Goal: Task Accomplishment & Management: Complete application form

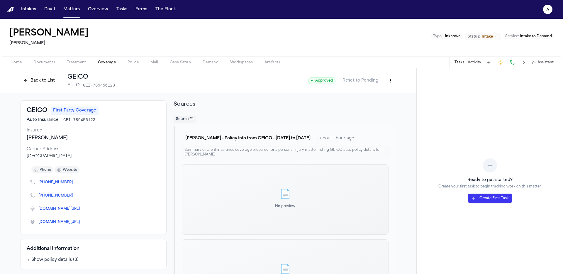
click at [70, 15] on nav "Intakes Day 1 Matters Overview Tasks Firms The Flock a" at bounding box center [281, 9] width 563 height 19
click at [74, 10] on button "Matters" at bounding box center [71, 9] width 21 height 11
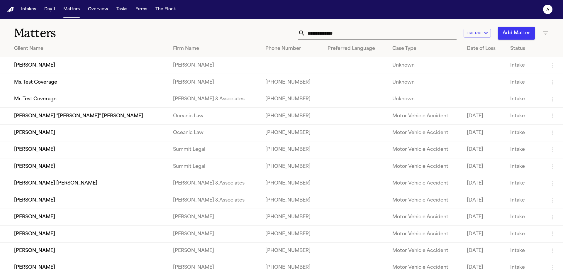
click at [47, 82] on td "Ms. Test Coverage" at bounding box center [84, 82] width 168 height 17
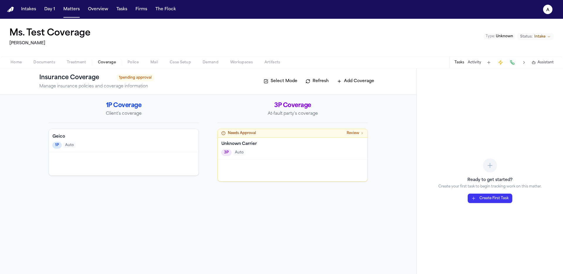
click at [115, 62] on span "Coverage" at bounding box center [107, 62] width 18 height 5
click at [77, 146] on div "1P Auto" at bounding box center [123, 145] width 142 height 6
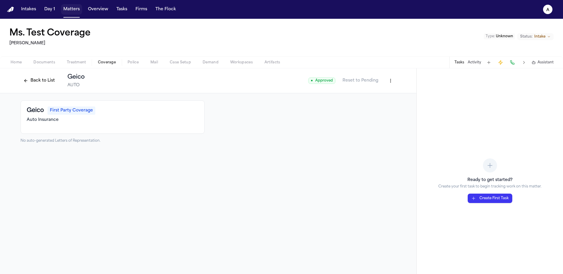
click at [75, 11] on button "Matters" at bounding box center [71, 9] width 21 height 11
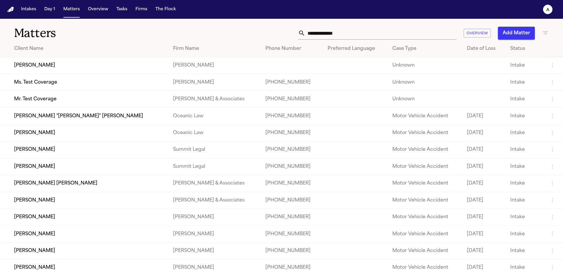
click at [45, 69] on td "Sarah Johnson" at bounding box center [84, 65] width 168 height 17
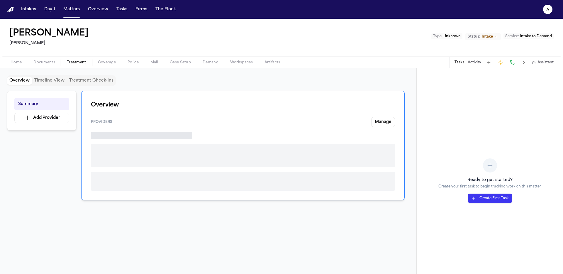
click at [82, 64] on span "Treatment" at bounding box center [76, 62] width 19 height 5
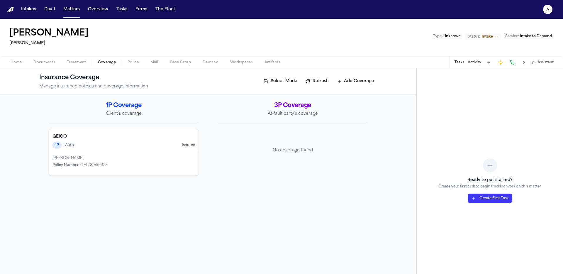
click at [101, 61] on span "Coverage" at bounding box center [107, 62] width 18 height 5
click at [130, 150] on div "GEICO 1P Auto 1 source" at bounding box center [123, 140] width 149 height 23
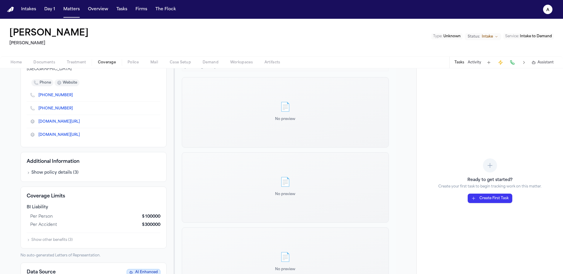
scroll to position [125, 0]
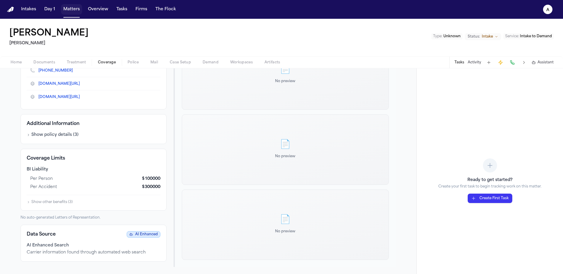
click at [68, 13] on button "Matters" at bounding box center [71, 9] width 21 height 11
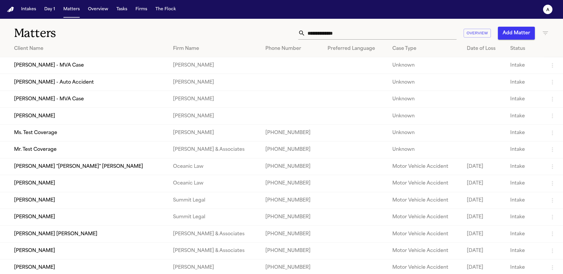
click at [72, 105] on td "Robert Martinez - MVA Case" at bounding box center [84, 99] width 168 height 17
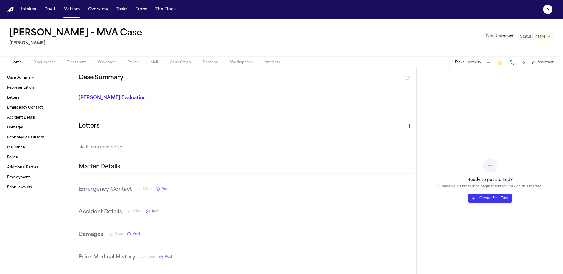
click at [107, 62] on span "Coverage" at bounding box center [107, 62] width 18 height 5
click at [71, 5] on button "Matters" at bounding box center [71, 9] width 21 height 11
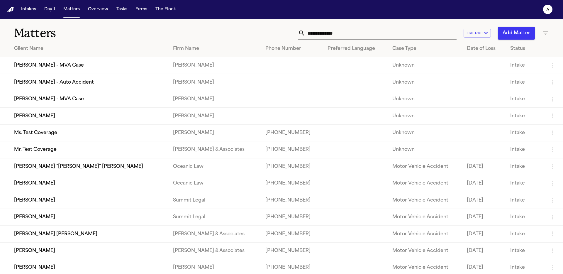
click at [42, 80] on td "[PERSON_NAME] - Auto Accident" at bounding box center [84, 82] width 168 height 17
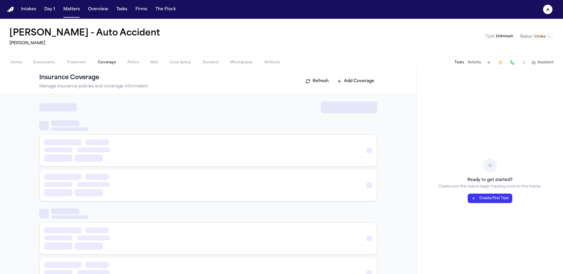
click at [99, 61] on span "Coverage" at bounding box center [107, 62] width 18 height 5
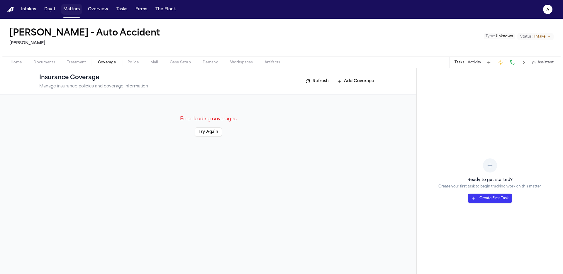
click at [69, 11] on button "Matters" at bounding box center [71, 9] width 21 height 11
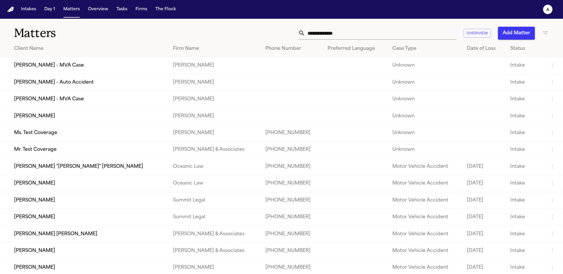
click at [54, 63] on td "Jennifer Thompson - MVA Case" at bounding box center [84, 65] width 168 height 17
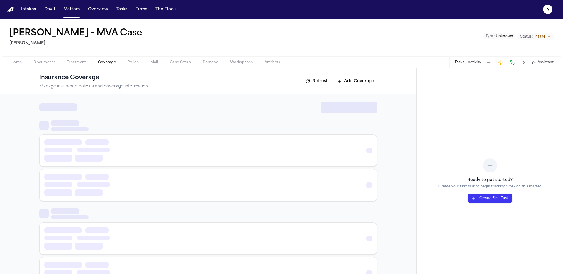
click at [98, 62] on span "Coverage" at bounding box center [107, 62] width 18 height 5
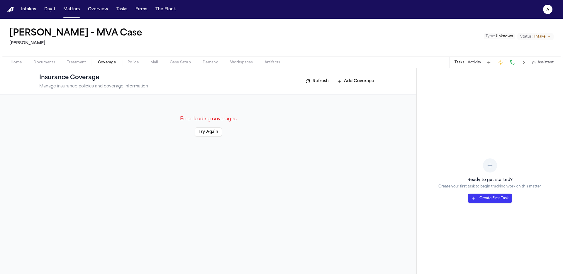
click at [207, 131] on button "Try Again" at bounding box center [208, 131] width 27 height 9
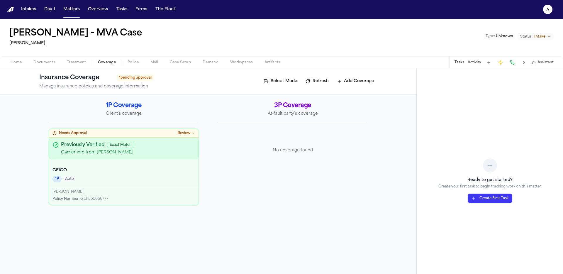
click at [159, 166] on div "GEICO 1P Auto" at bounding box center [123, 175] width 149 height 22
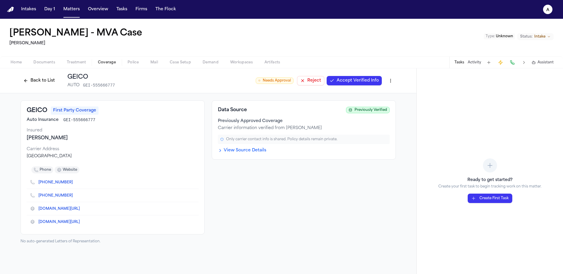
click at [297, 128] on div "Carrier information verified from Sarah Johnson" at bounding box center [304, 128] width 172 height 6
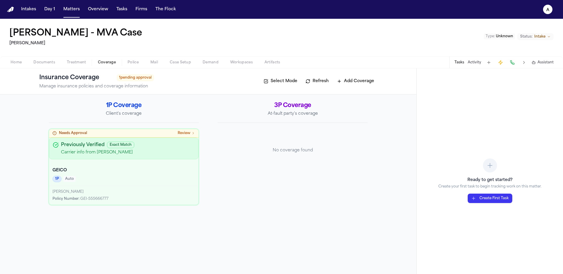
click at [164, 152] on p "Carrier info from Sarah Johnson" at bounding box center [128, 152] width 134 height 6
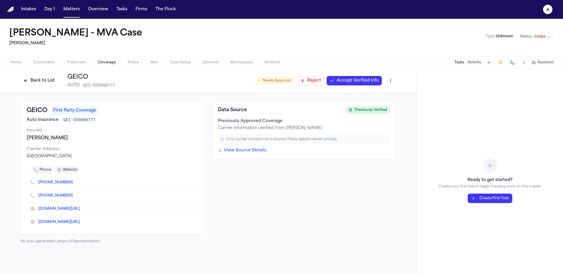
click at [34, 81] on button "Back to List" at bounding box center [39, 80] width 37 height 9
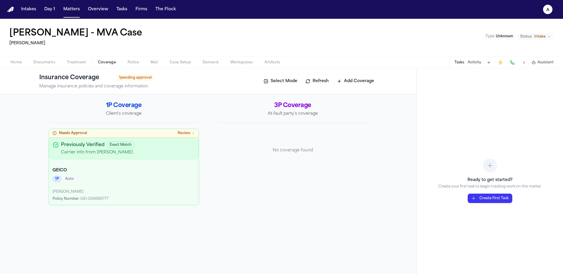
click at [161, 235] on div "1P Coverage Client's coverage Needs Approval Review Previously Verified Exact M…" at bounding box center [208, 183] width 416 height 179
click at [284, 196] on div "3P Coverage At-fault party's coverage No coverage found" at bounding box center [292, 152] width 150 height 103
click at [162, 149] on div "Previously Verified Exact Match Carrier info from Sarah Johnson" at bounding box center [123, 148] width 149 height 22
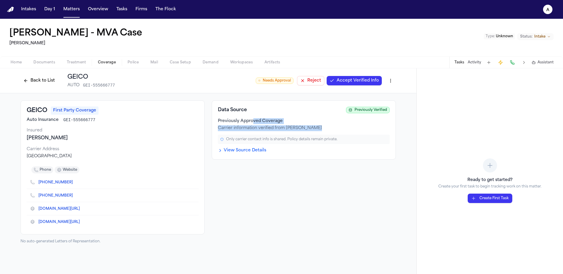
drag, startPoint x: 273, startPoint y: 122, endPoint x: 360, endPoint y: 129, distance: 87.6
click at [360, 129] on div "Previously Approved Coverage Carrier information verified from Sarah Johnson" at bounding box center [304, 124] width 172 height 13
click at [360, 129] on div "Carrier information verified from Sarah Johnson" at bounding box center [304, 128] width 172 height 6
click at [327, 209] on div "Data Source Previously Verified Previously Approved Coverage Carrier informatio…" at bounding box center [304, 171] width 184 height 143
click at [278, 191] on div "Data Source Previously Verified Previously Approved Coverage Carrier informatio…" at bounding box center [304, 171] width 184 height 143
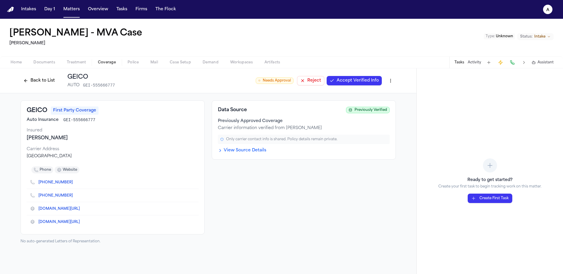
click at [252, 153] on button "View Source Details" at bounding box center [242, 150] width 48 height 6
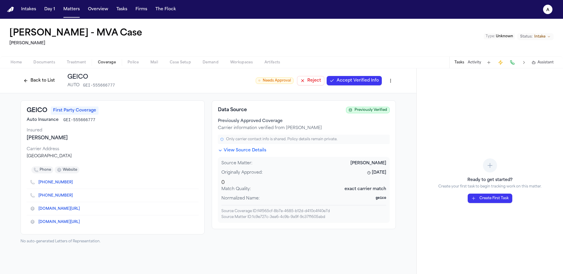
click at [31, 79] on button "Back to List" at bounding box center [39, 80] width 37 height 9
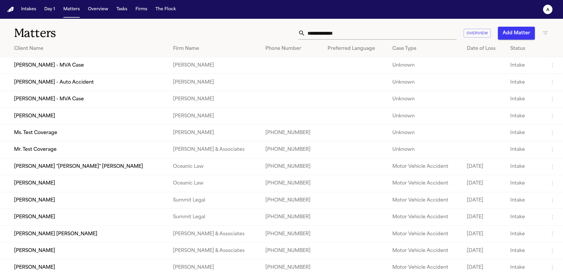
click at [44, 167] on td "[PERSON_NAME] "[PERSON_NAME]" [PERSON_NAME]" at bounding box center [84, 166] width 168 height 17
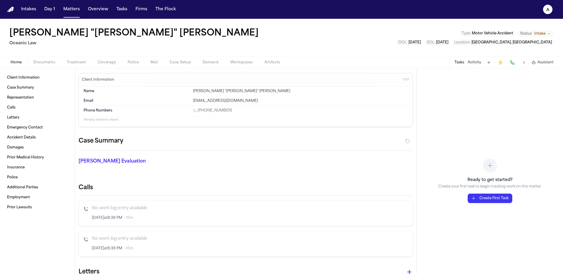
click at [103, 60] on span "Coverage" at bounding box center [107, 62] width 18 height 5
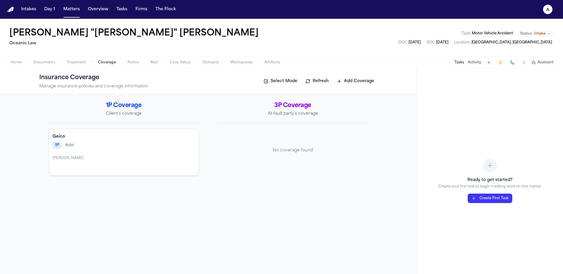
click at [114, 137] on h4 "Geico" at bounding box center [123, 137] width 142 height 6
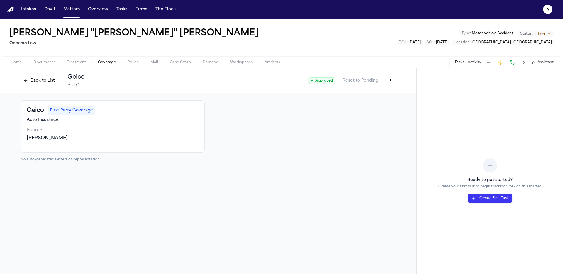
click at [79, 60] on span "Treatment" at bounding box center [76, 62] width 19 height 5
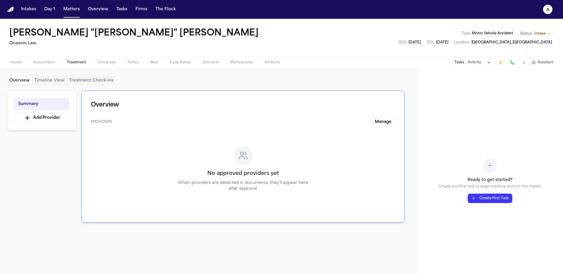
click at [58, 124] on div "Summary Add Provider" at bounding box center [41, 111] width 69 height 40
click at [58, 118] on button "Add Provider" at bounding box center [41, 118] width 55 height 11
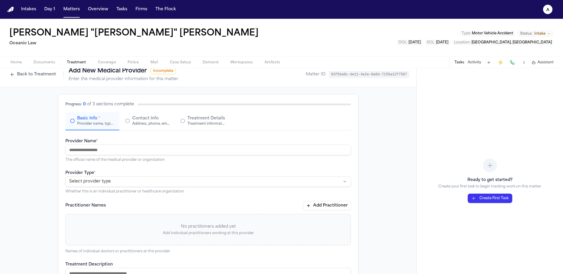
scroll to position [13, 0]
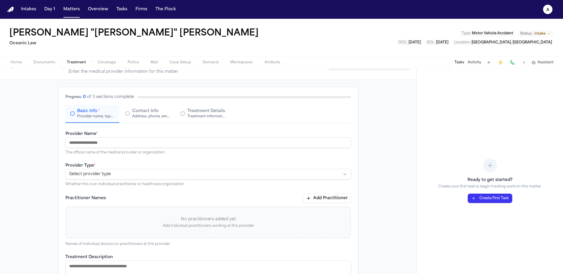
click at [100, 137] on input "Provider Name *" at bounding box center [207, 142] width 285 height 11
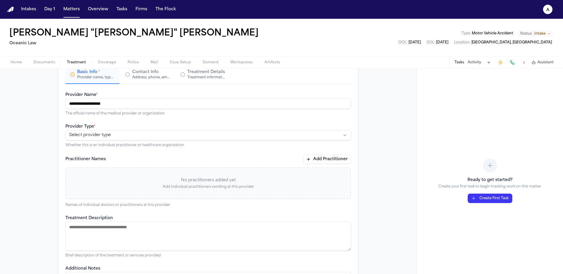
scroll to position [11, 0]
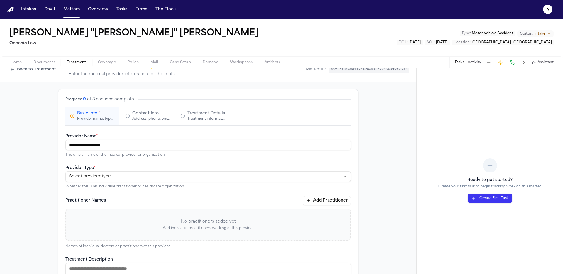
type input "**********"
click at [133, 178] on html "**********" at bounding box center [281, 137] width 563 height 274
select select "**********"
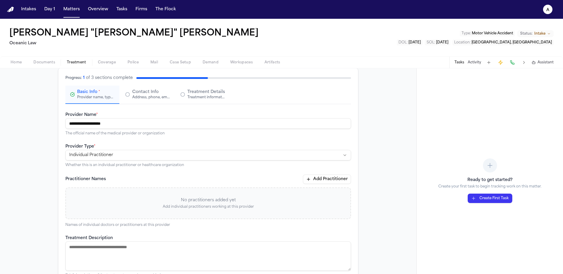
scroll to position [120, 0]
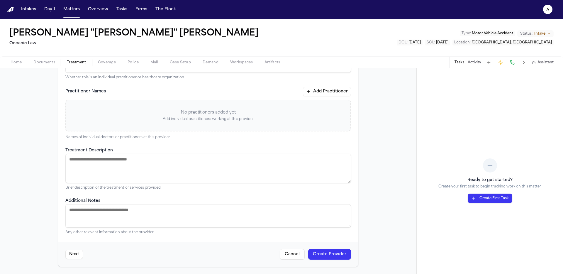
click at [152, 166] on textarea "Treatment Description" at bounding box center [207, 168] width 285 height 29
type textarea "**********"
click at [323, 250] on button "Create Provider" at bounding box center [329, 254] width 43 height 11
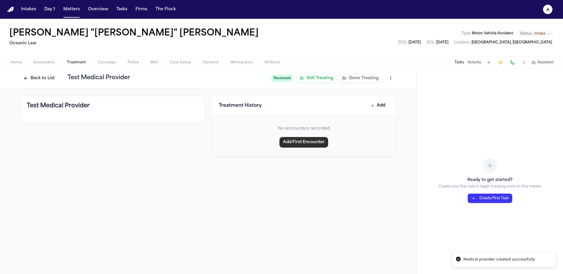
click at [308, 142] on button "Add First Encounter" at bounding box center [303, 142] width 49 height 11
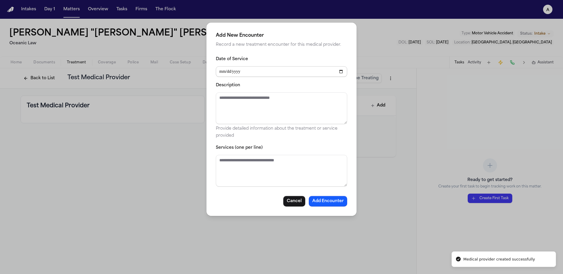
click at [277, 71] on input "Date of Service" at bounding box center [281, 71] width 131 height 11
drag, startPoint x: 293, startPoint y: 200, endPoint x: 290, endPoint y: 198, distance: 3.8
click at [293, 200] on button "Cancel" at bounding box center [294, 201] width 22 height 11
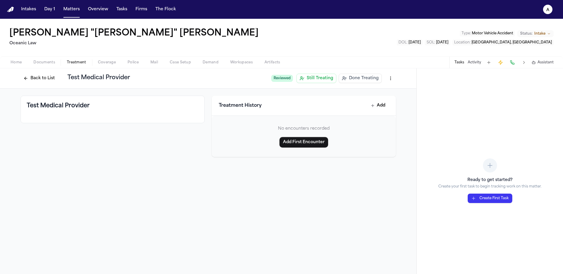
click at [40, 81] on button "Back to List" at bounding box center [39, 78] width 37 height 9
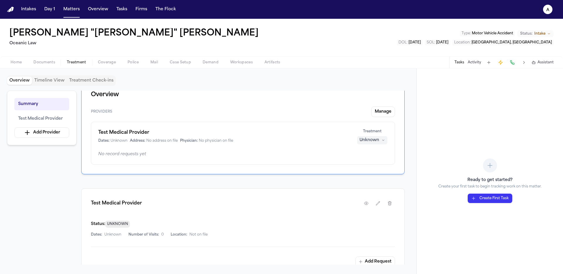
scroll to position [64, 0]
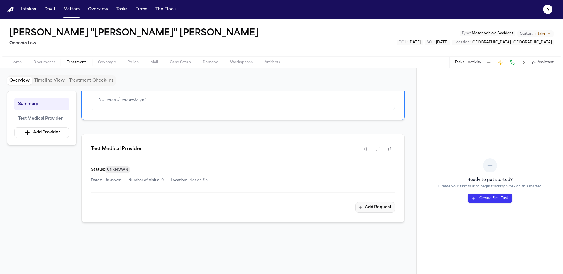
click at [374, 205] on button "Add Request" at bounding box center [375, 207] width 40 height 11
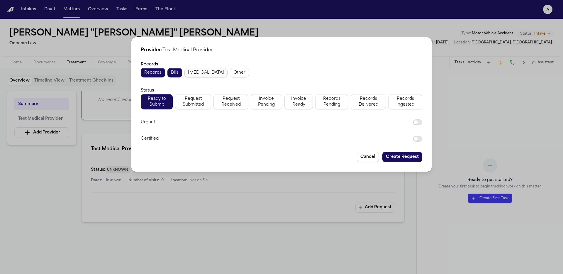
click at [193, 75] on span "Radiology" at bounding box center [206, 73] width 36 height 6
click at [169, 102] on span "Ready to Submit" at bounding box center [156, 102] width 25 height 12
click at [407, 152] on button "Create Request" at bounding box center [402, 157] width 40 height 11
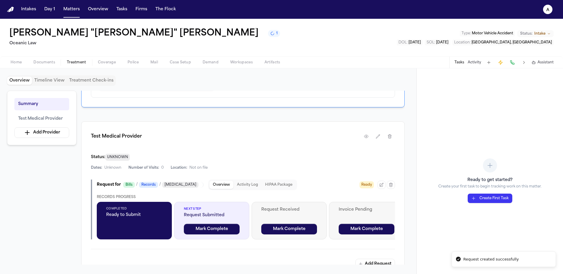
scroll to position [142, 0]
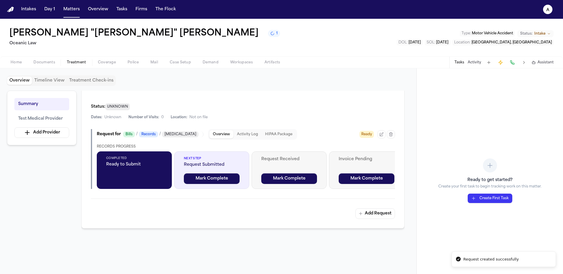
click at [275, 135] on button "HIPAA Package" at bounding box center [278, 134] width 34 height 8
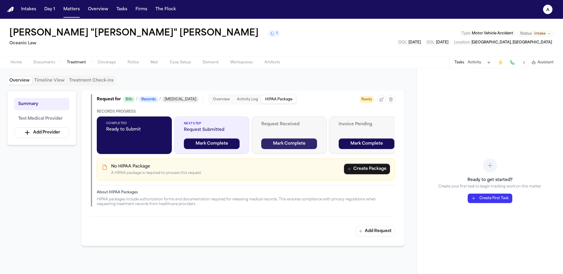
scroll to position [177, 0]
click at [353, 173] on button "Create Package" at bounding box center [367, 169] width 46 height 11
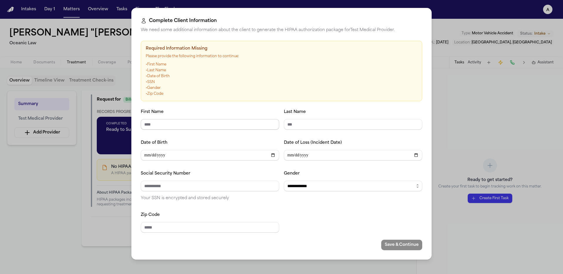
click at [224, 123] on input "First Name" at bounding box center [210, 124] width 138 height 11
type input "*********"
type input "****"
type input "**********"
click at [317, 187] on select "**********" at bounding box center [353, 186] width 138 height 11
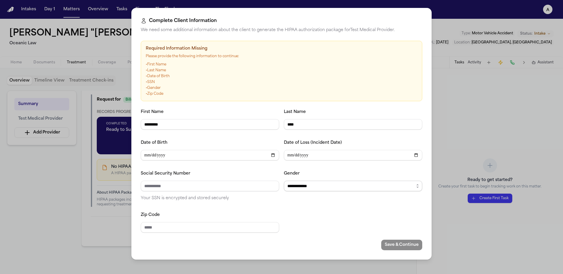
select select "******"
click at [284, 181] on select "**********" at bounding box center [353, 186] width 138 height 11
click at [171, 186] on input "Social Security Number" at bounding box center [210, 186] width 138 height 11
type input "**********"
type input "*****"
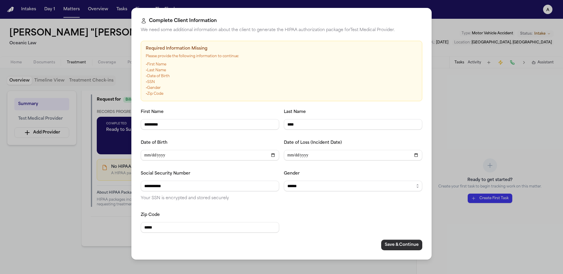
click at [389, 243] on button "Save & Continue" at bounding box center [401, 244] width 41 height 11
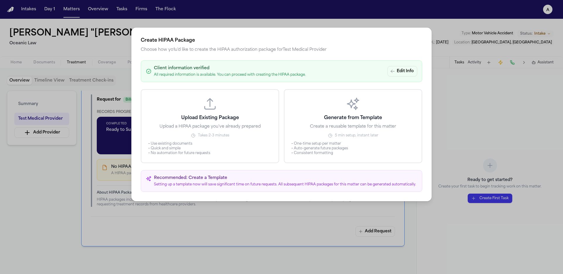
click at [331, 120] on h3 "Generate from Template" at bounding box center [353, 117] width 58 height 7
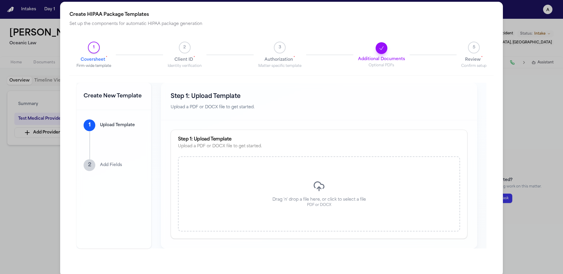
scroll to position [10, 0]
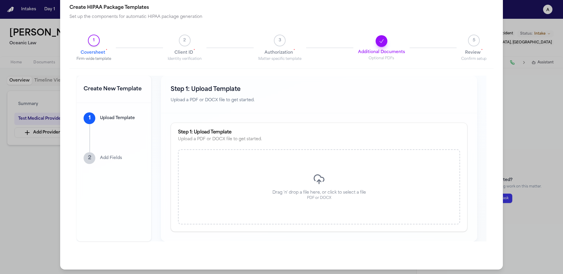
click at [346, 212] on div "Drag 'n' drop a file here, or click to select a file PDF or DOCX" at bounding box center [319, 186] width 282 height 75
click at [522, 106] on div "Create HIPAA Package Templates Set up the components for automatic HIPAA packag…" at bounding box center [281, 132] width 563 height 284
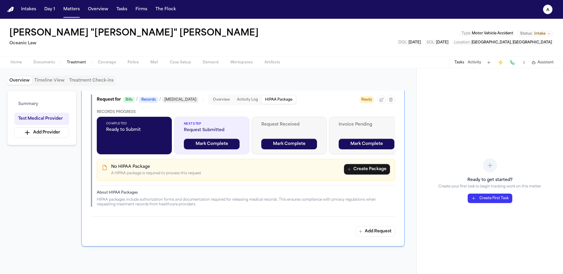
scroll to position [0, 0]
click at [360, 168] on button "Create Package" at bounding box center [367, 169] width 46 height 11
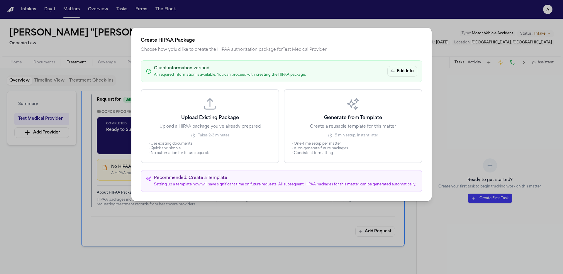
click at [194, 129] on p "Upload a HIPAA package you've already prepared" at bounding box center [209, 127] width 101 height 6
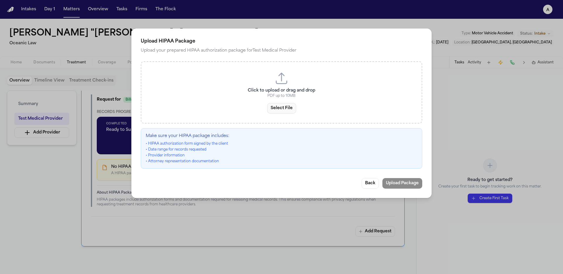
click at [288, 106] on button "Select File" at bounding box center [281, 108] width 29 height 11
click at [375, 183] on button "Back" at bounding box center [369, 183] width 17 height 11
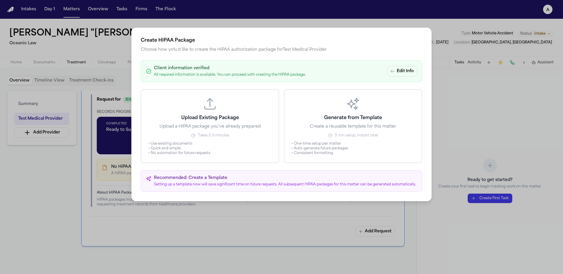
click at [336, 157] on button "Generate from Template Create a reusable template for this matter 5 min setup, …" at bounding box center [353, 126] width 138 height 74
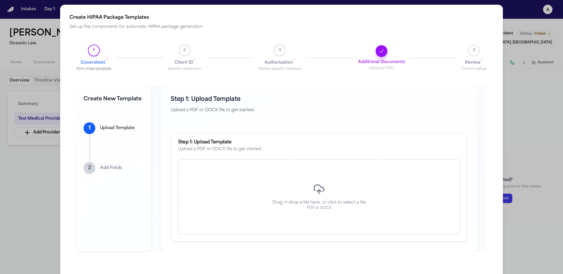
click at [335, 214] on div "Drag 'n' drop a file here, or click to select a file PDF or DOCX" at bounding box center [319, 196] width 282 height 75
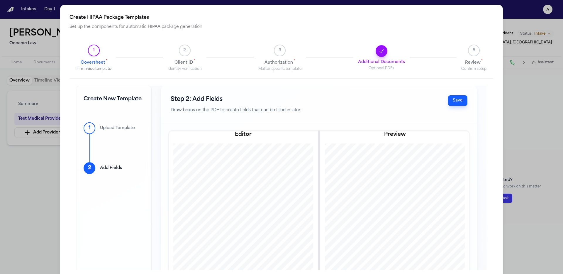
click at [448, 101] on button "Save" at bounding box center [457, 100] width 19 height 11
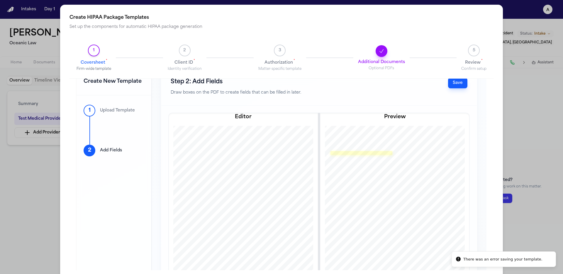
scroll to position [43, 0]
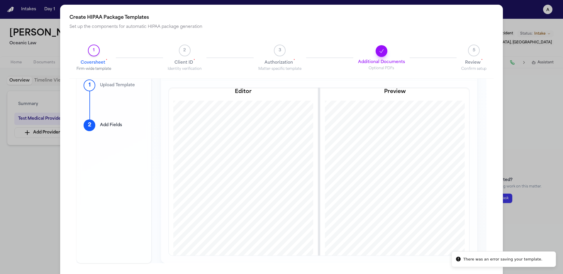
drag, startPoint x: 342, startPoint y: 170, endPoint x: 393, endPoint y: 198, distance: 57.6
click at [392, 193] on div at bounding box center [394, 196] width 147 height 190
click at [483, 260] on div "Create New Template 1 Upload Template 2 Add Fields Step 2: Add Fields Draw boxe…" at bounding box center [281, 175] width 424 height 192
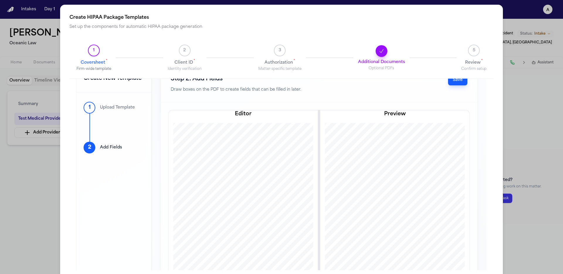
scroll to position [0, 0]
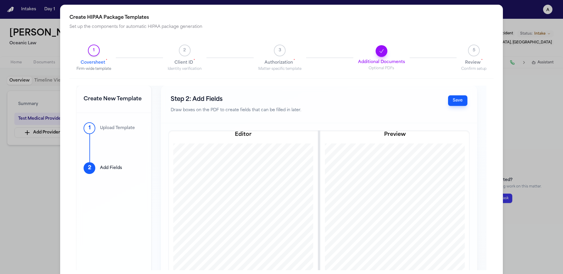
click at [449, 98] on button "Save" at bounding box center [457, 100] width 19 height 11
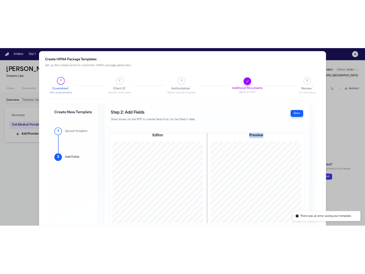
scroll to position [0, 4]
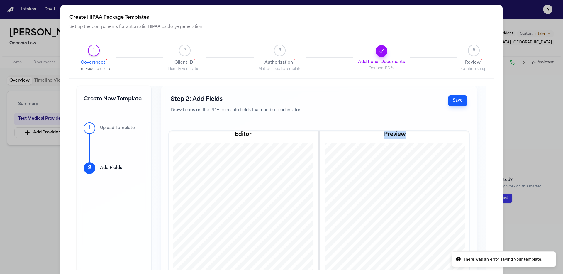
drag, startPoint x: 389, startPoint y: 216, endPoint x: 296, endPoint y: 217, distance: 93.2
click at [296, 217] on div "Editor Preview" at bounding box center [319, 214] width 301 height 168
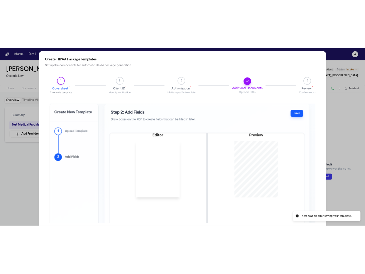
scroll to position [204, 0]
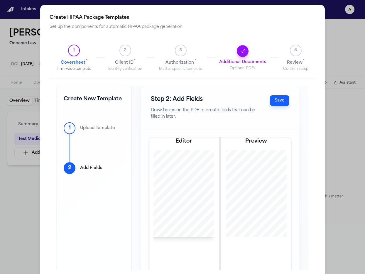
click at [283, 101] on div "Step 2: Add Fields Draw boxes on the PDF to create fields that can be filled in…" at bounding box center [219, 108] width 157 height 44
click at [274, 103] on button "Save" at bounding box center [279, 100] width 19 height 11
drag, startPoint x: 210, startPoint y: 157, endPoint x: 264, endPoint y: 202, distance: 70.2
click at [264, 202] on div "Editor Preview" at bounding box center [220, 221] width 142 height 168
drag, startPoint x: 255, startPoint y: 194, endPoint x: 206, endPoint y: 135, distance: 77.4
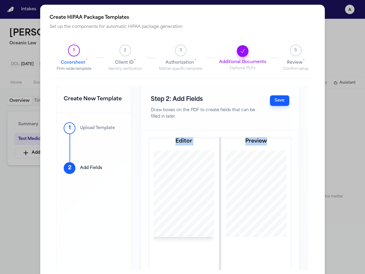
click at [206, 135] on div "Editor Preview" at bounding box center [219, 221] width 157 height 182
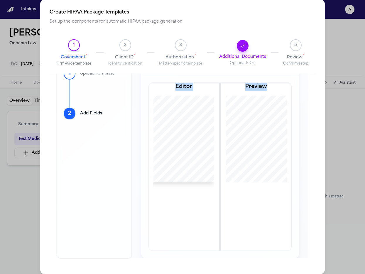
scroll to position [10, 0]
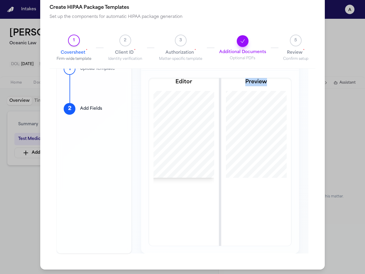
drag, startPoint x: 225, startPoint y: 150, endPoint x: 236, endPoint y: 164, distance: 17.5
click at [236, 164] on div "Editor Preview" at bounding box center [220, 162] width 142 height 168
drag, startPoint x: 159, startPoint y: 131, endPoint x: 231, endPoint y: 147, distance: 73.8
click at [231, 148] on div "Editor Preview" at bounding box center [219, 162] width 157 height 182
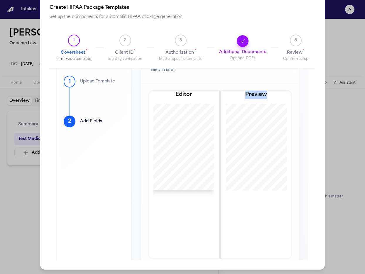
scroll to position [36, 0]
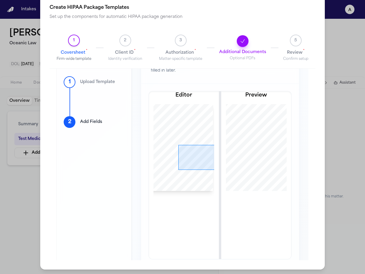
drag, startPoint x: 176, startPoint y: 144, endPoint x: 220, endPoint y: 169, distance: 50.8
click at [213, 169] on div at bounding box center [179, 147] width 67 height 87
click at [155, 154] on button "Prefill from Matter" at bounding box center [137, 154] width 70 height 11
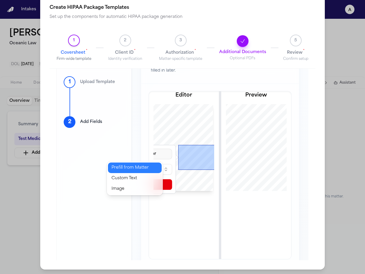
click at [149, 169] on button "Prefill from Matter" at bounding box center [135, 167] width 54 height 11
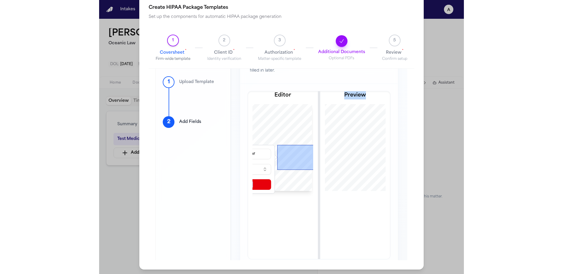
scroll to position [0, 18]
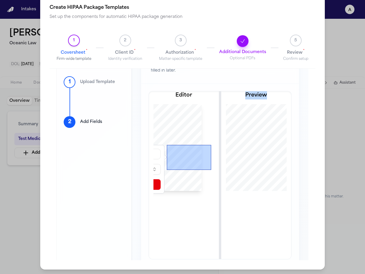
drag, startPoint x: 159, startPoint y: 163, endPoint x: 248, endPoint y: 165, distance: 89.7
click at [248, 166] on div "Editor Prefill from Matter Select a variable... Delete Field Preview" at bounding box center [220, 175] width 142 height 168
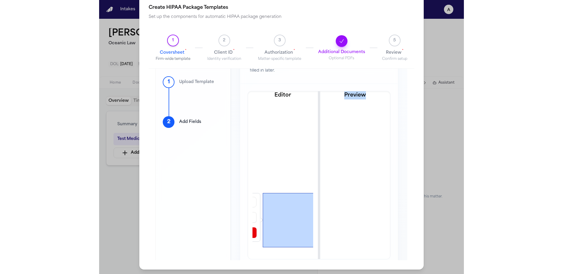
scroll to position [177, 0]
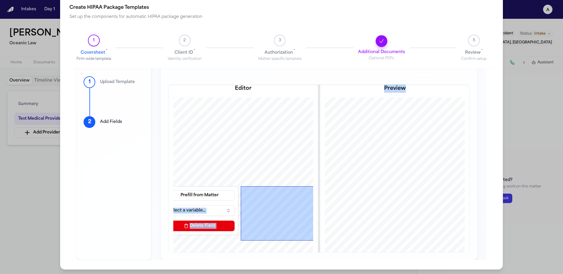
click at [196, 208] on button "Select a variable..." at bounding box center [199, 210] width 70 height 11
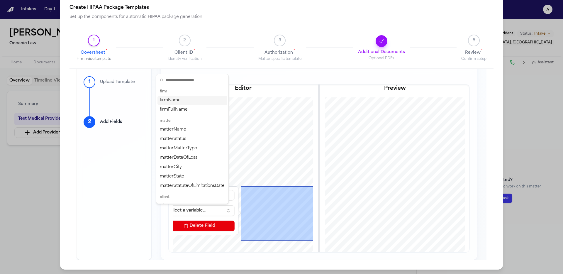
click at [203, 98] on div "firmName" at bounding box center [192, 100] width 70 height 9
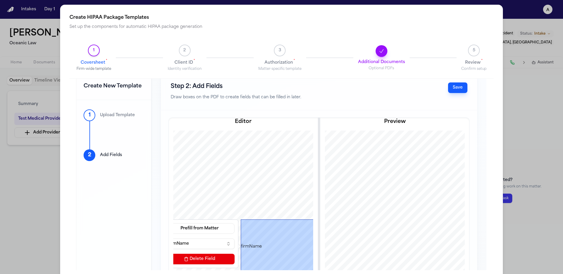
scroll to position [0, 0]
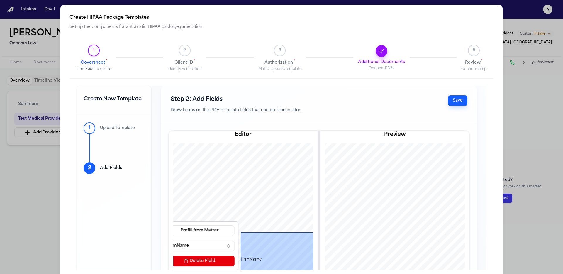
click at [448, 101] on button "Save" at bounding box center [457, 100] width 19 height 11
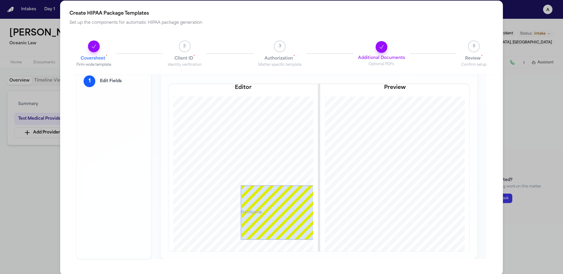
scroll to position [10, 0]
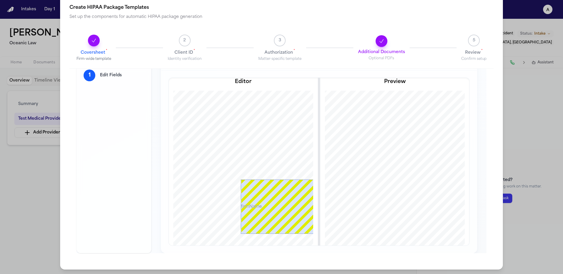
click at [278, 38] on span "3" at bounding box center [279, 41] width 3 height 6
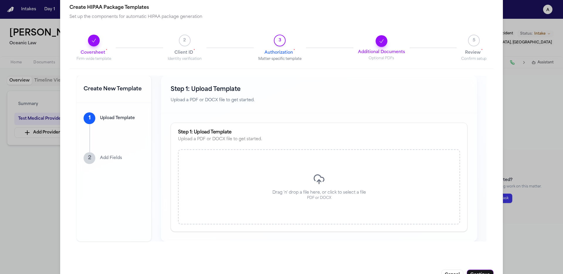
click at [336, 177] on div "Drag 'n' drop a file here, or click to select a file PDF or DOCX" at bounding box center [319, 186] width 282 height 75
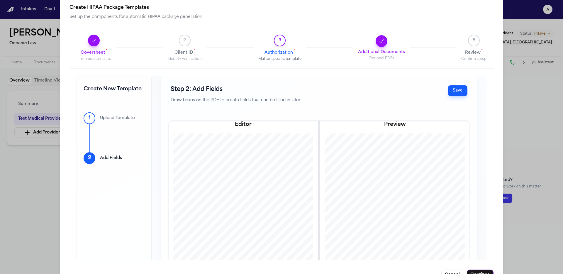
drag, startPoint x: 351, startPoint y: 193, endPoint x: 428, endPoint y: 203, distance: 77.3
click at [428, 203] on div at bounding box center [394, 228] width 147 height 190
drag, startPoint x: 205, startPoint y: 193, endPoint x: 258, endPoint y: 204, distance: 54.5
click at [258, 204] on div at bounding box center [243, 227] width 146 height 189
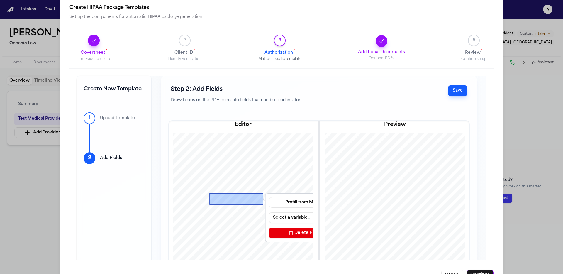
click at [291, 222] on button "Select a variable..." at bounding box center [304, 217] width 70 height 11
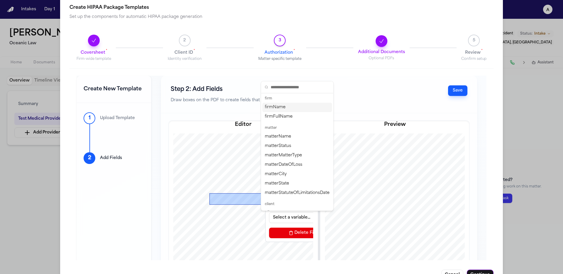
click at [304, 107] on div "firmName" at bounding box center [297, 107] width 70 height 9
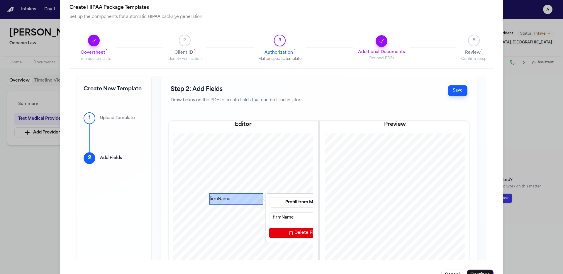
click at [455, 92] on button "Save" at bounding box center [457, 90] width 19 height 11
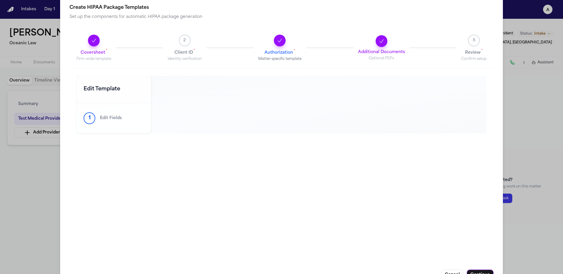
click at [176, 43] on button "2 Client ID * Identity verification" at bounding box center [185, 48] width 34 height 27
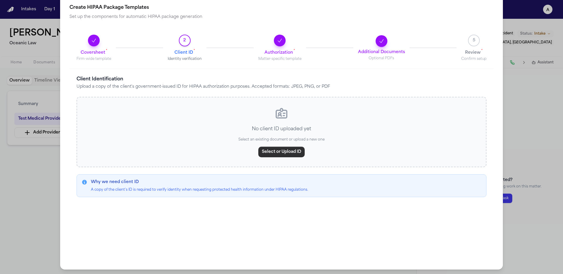
click at [288, 151] on button "Select or Upload ID" at bounding box center [281, 152] width 46 height 11
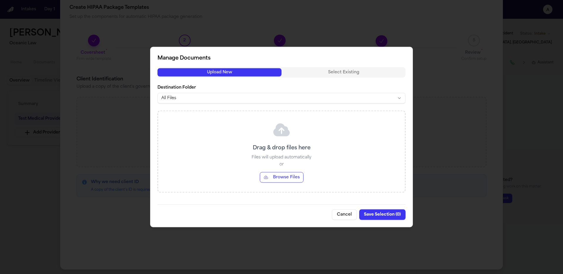
click at [295, 179] on button "Browse Files" at bounding box center [282, 177] width 44 height 11
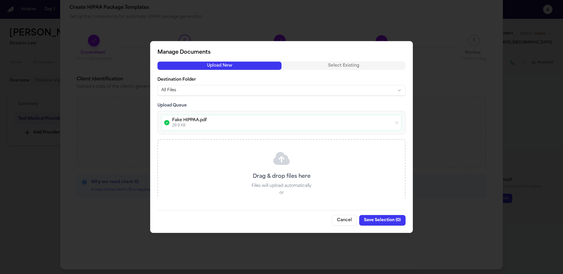
click at [389, 220] on button "Save Selection ( 0 )" at bounding box center [382, 220] width 46 height 11
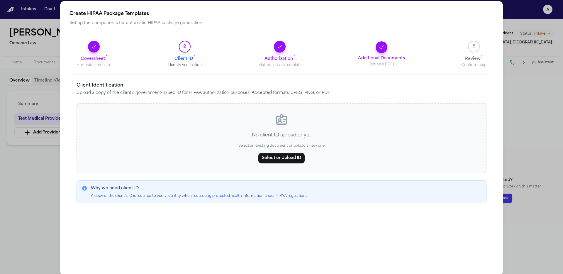
scroll to position [10, 0]
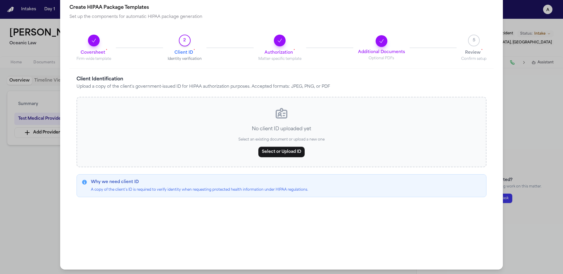
click at [474, 42] on span "5" at bounding box center [474, 41] width 12 height 12
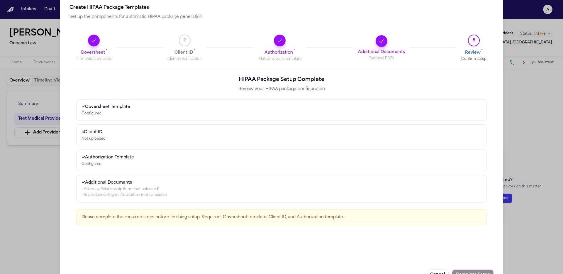
click at [192, 44] on button "2 Client ID * Identity verification" at bounding box center [185, 48] width 34 height 27
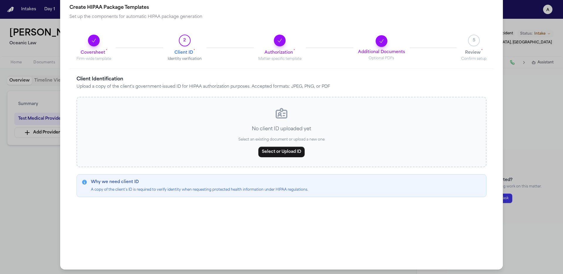
click at [299, 154] on button "Select or Upload ID" at bounding box center [281, 152] width 46 height 11
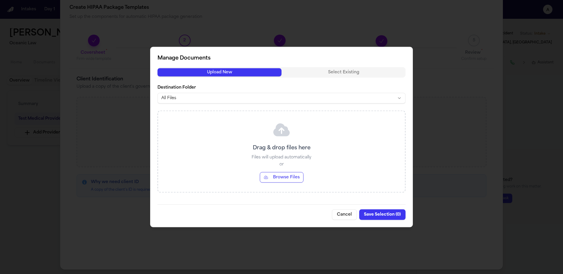
click at [279, 176] on button "Browse Files" at bounding box center [282, 177] width 44 height 11
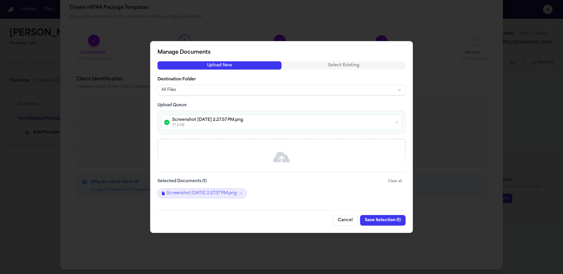
click at [384, 218] on button "Save Selection ( 1 )" at bounding box center [382, 220] width 45 height 11
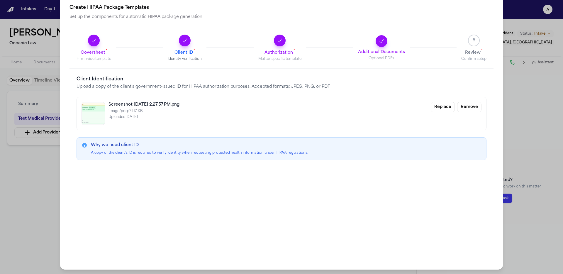
scroll to position [0, 0]
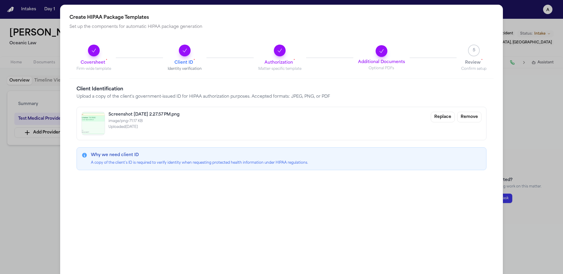
click at [468, 52] on span "5" at bounding box center [474, 51] width 12 height 12
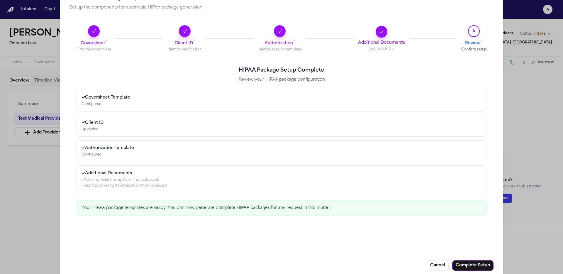
scroll to position [30, 0]
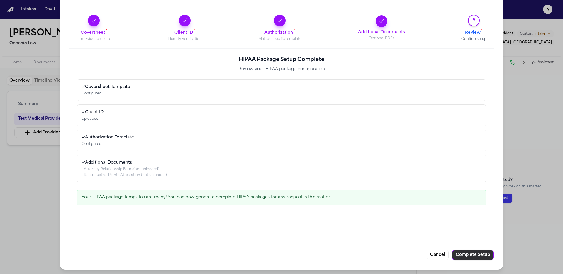
click at [458, 256] on button "Complete Setup" at bounding box center [472, 254] width 41 height 11
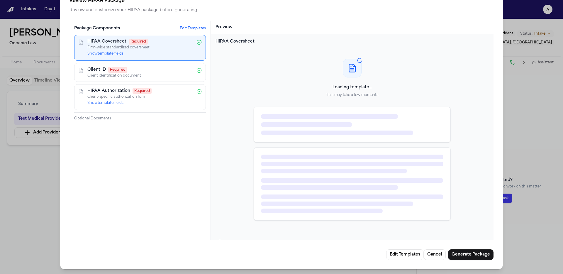
scroll to position [0, 0]
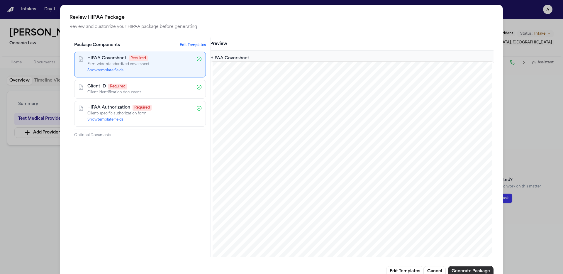
click at [459, 268] on button "Generate Package" at bounding box center [470, 271] width 45 height 11
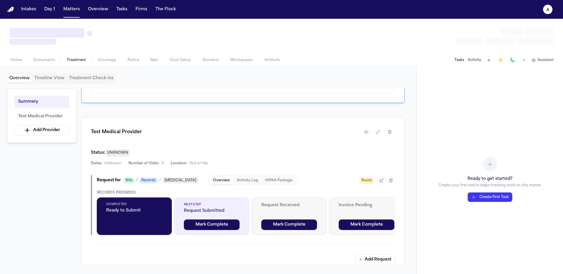
scroll to position [161, 0]
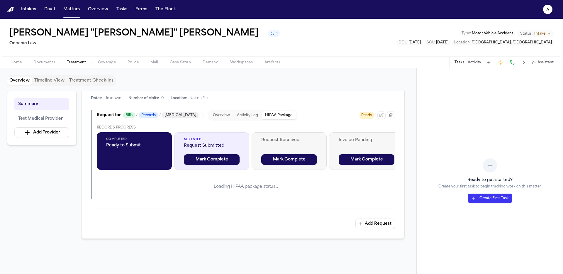
click at [261, 112] on button "HIPAA Package" at bounding box center [278, 115] width 34 height 8
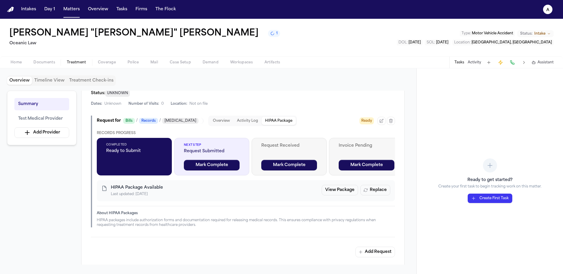
scroll to position [149, 0]
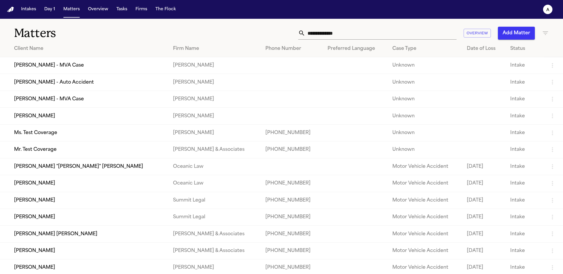
click at [62, 172] on td "[PERSON_NAME] "[PERSON_NAME]" [PERSON_NAME]" at bounding box center [84, 166] width 168 height 17
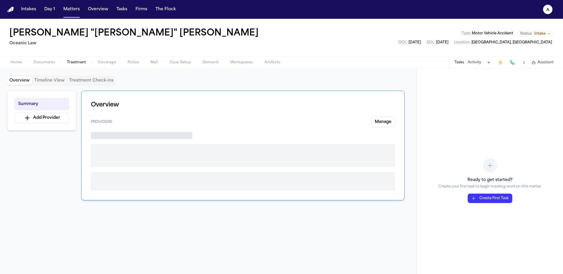
click at [78, 62] on span "Treatment" at bounding box center [76, 62] width 19 height 5
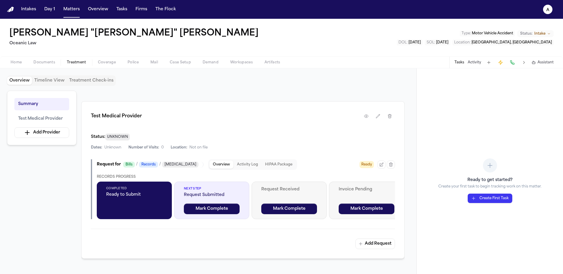
scroll to position [113, 0]
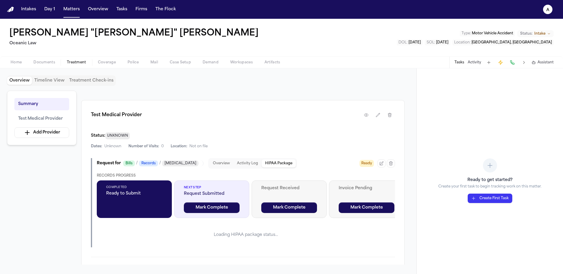
click at [262, 164] on button "HIPAA Package" at bounding box center [278, 163] width 34 height 8
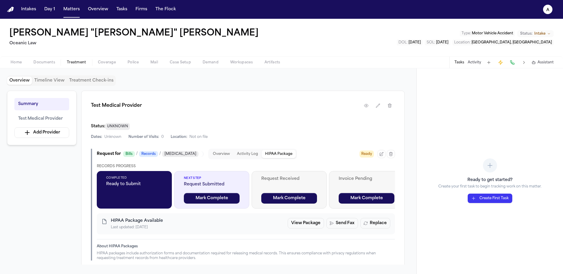
scroll to position [122, 0]
click at [337, 224] on button "Send Fax" at bounding box center [342, 223] width 32 height 11
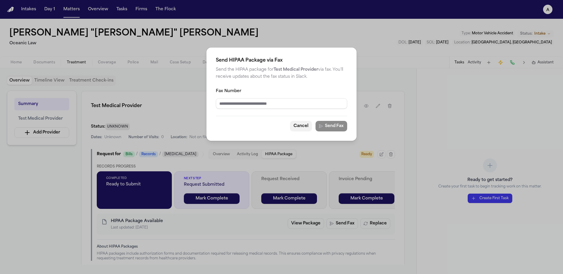
click at [306, 124] on button "Cancel" at bounding box center [301, 126] width 22 height 11
